Goal: Task Accomplishment & Management: Use online tool/utility

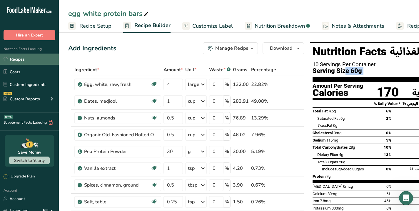
click at [22, 63] on link "Recipes" at bounding box center [29, 59] width 59 height 11
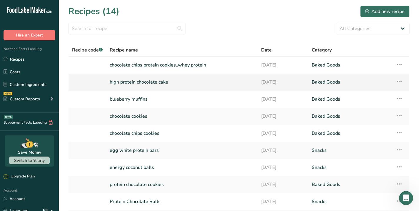
click at [141, 83] on link "high protein chocolate cake" at bounding box center [182, 82] width 144 height 12
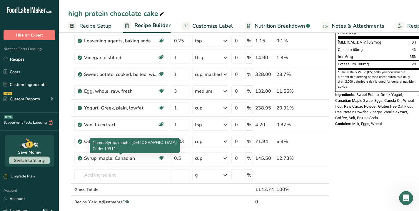
scroll to position [151, 0]
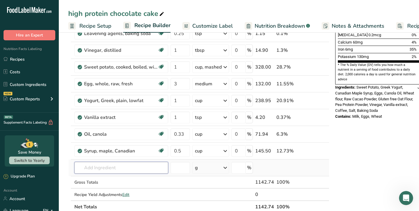
click at [95, 168] on input "text" at bounding box center [121, 168] width 94 height 12
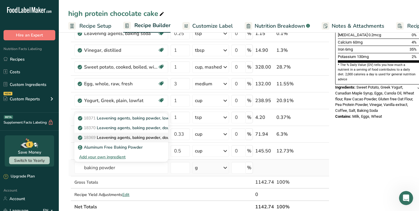
click at [122, 136] on p "18369 Leavening agents, baking powder, double-acting, sodium aluminum sulfate" at bounding box center [158, 137] width 159 height 6
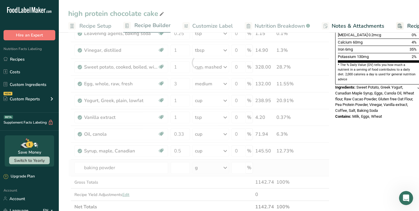
click at [122, 137] on div at bounding box center [198, 62] width 261 height 301
type input "Leavening agents, baking powder, double-acting, sodium aluminum sulfate"
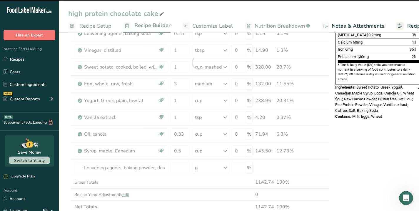
type input "0"
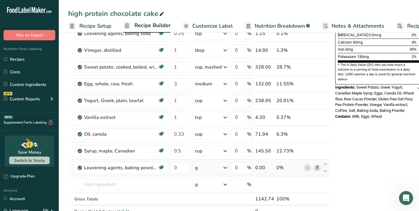
click at [316, 168] on icon at bounding box center [317, 168] width 4 height 6
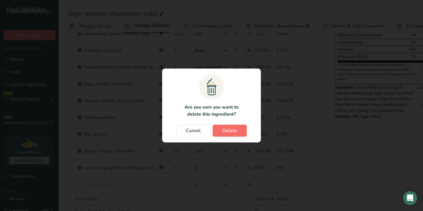
click at [232, 133] on span "Delete" at bounding box center [230, 130] width 15 height 7
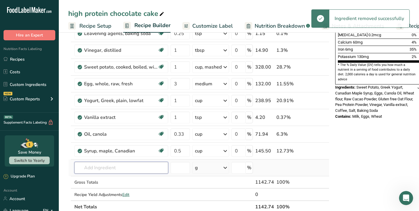
click at [105, 167] on input "text" at bounding box center [121, 168] width 94 height 12
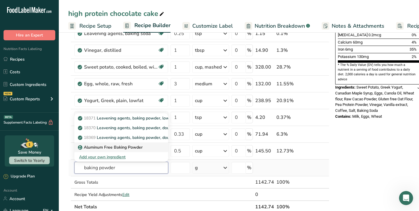
type input "baking powder"
click at [111, 145] on p "Aluminum Free Baking Powder" at bounding box center [110, 147] width 63 height 6
type input "Aluminum Free Baking Powder"
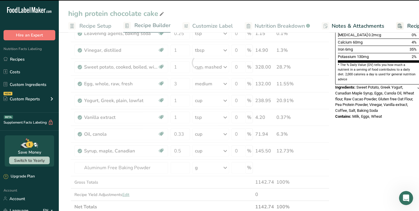
type input "0"
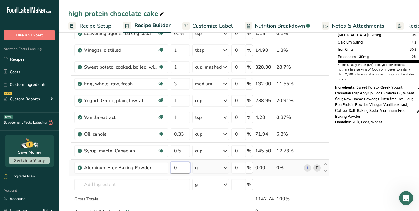
click at [181, 168] on input "0" at bounding box center [180, 168] width 19 height 12
type input "1"
click at [216, 165] on div "Ingredient * Amount * Unit * Waste * .a-a{fill:#347362;}.b-a{fill:#fff;} Grams …" at bounding box center [198, 70] width 261 height 317
click at [210, 168] on div "g" at bounding box center [210, 168] width 37 height 12
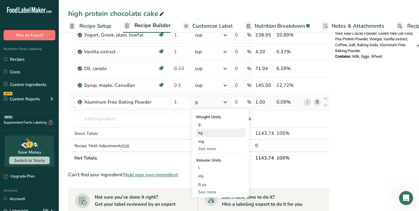
scroll to position [218, 0]
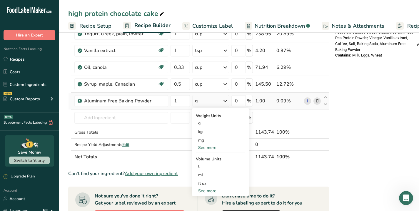
click at [205, 190] on div "See more" at bounding box center [220, 191] width 49 height 6
select select "22"
click at [203, 200] on div "tsp" at bounding box center [220, 200] width 45 height 6
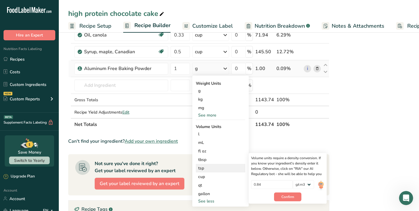
scroll to position [255, 0]
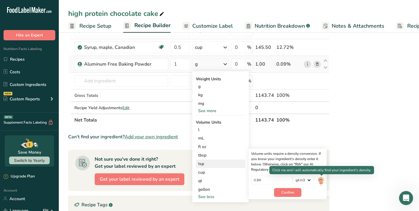
click at [321, 180] on img at bounding box center [320, 181] width 6 height 10
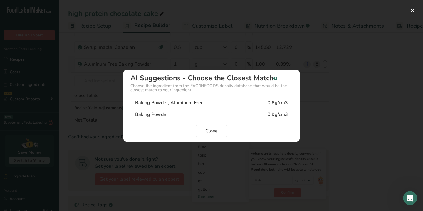
click at [161, 112] on div "Baking Powder" at bounding box center [151, 114] width 33 height 7
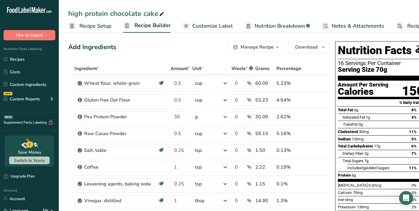
scroll to position [0, 0]
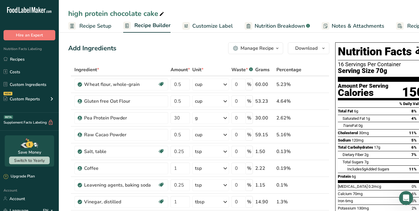
click at [207, 26] on span "Customize Label" at bounding box center [212, 26] width 41 height 8
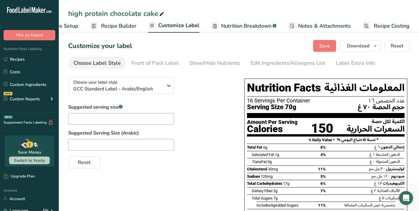
click at [243, 26] on span "Nutrition Breakdown" at bounding box center [246, 26] width 50 height 8
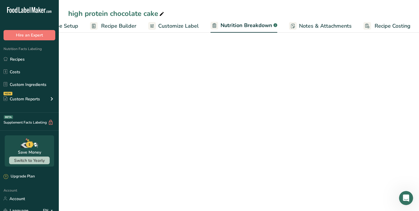
scroll to position [0, 34]
select select "Calories"
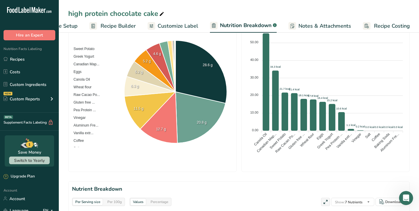
scroll to position [148, 0]
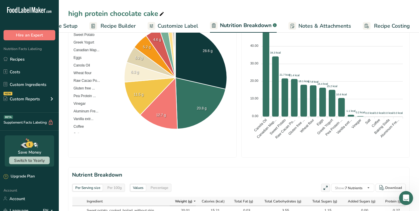
click at [176, 29] on span "Customize Label" at bounding box center [178, 26] width 41 height 8
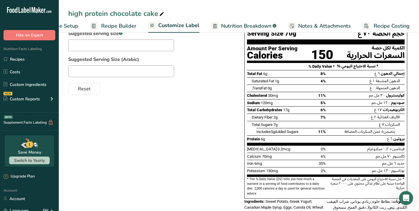
scroll to position [112, 0]
